Goal: Task Accomplishment & Management: Manage account settings

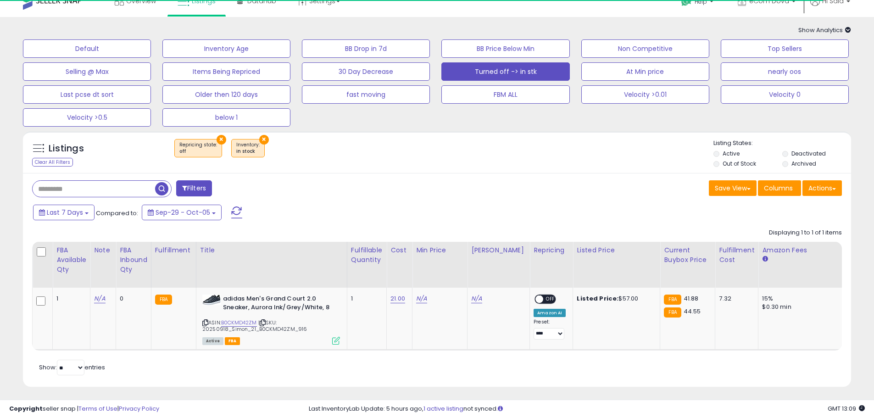
scroll to position [23, 0]
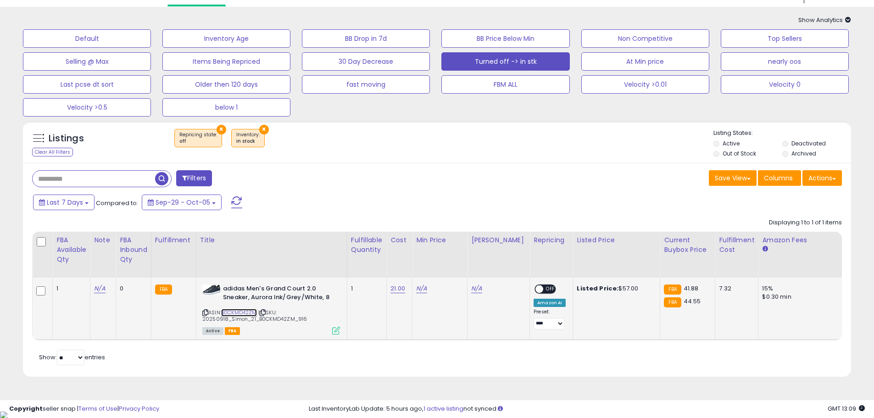
click at [256, 313] on link "B0CKMD42ZM" at bounding box center [239, 313] width 36 height 8
click at [419, 289] on link "N/A" at bounding box center [421, 288] width 11 height 9
type input "*****"
click at [452, 255] on icon "submit" at bounding box center [449, 256] width 6 height 6
click at [535, 287] on span at bounding box center [539, 289] width 8 height 8
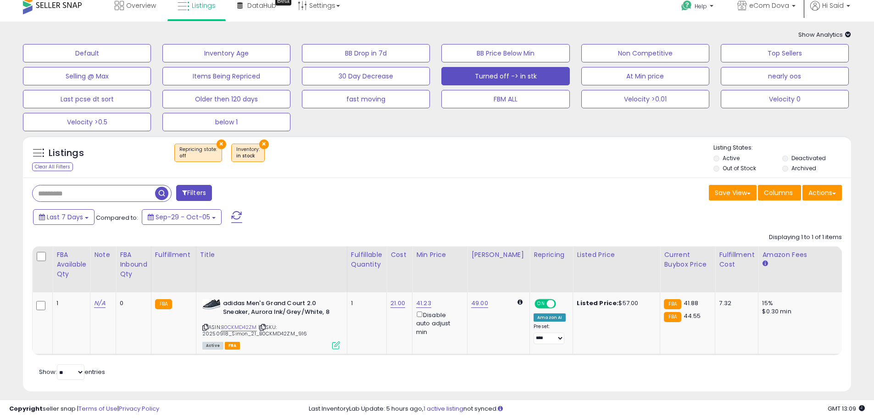
scroll to position [0, 0]
